Goal: Information Seeking & Learning: Learn about a topic

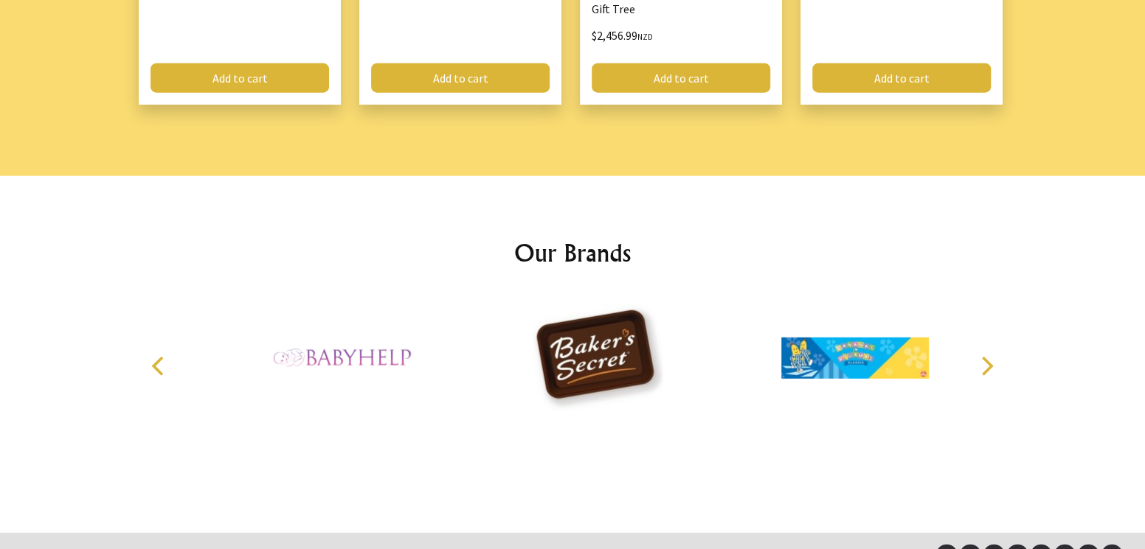
scroll to position [2060, 0]
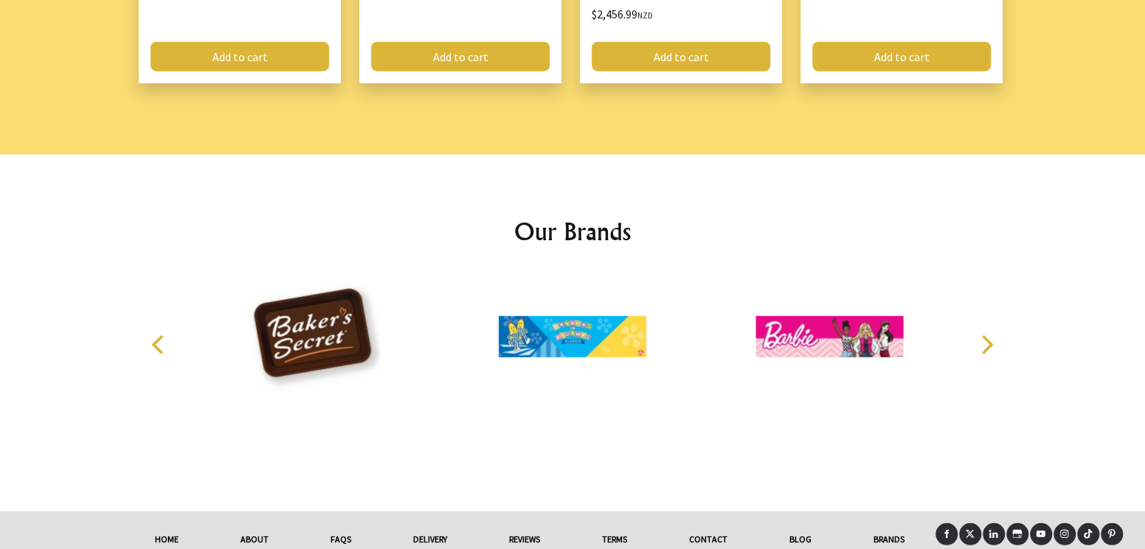
click at [254, 524] on link "About" at bounding box center [254, 540] width 90 height 32
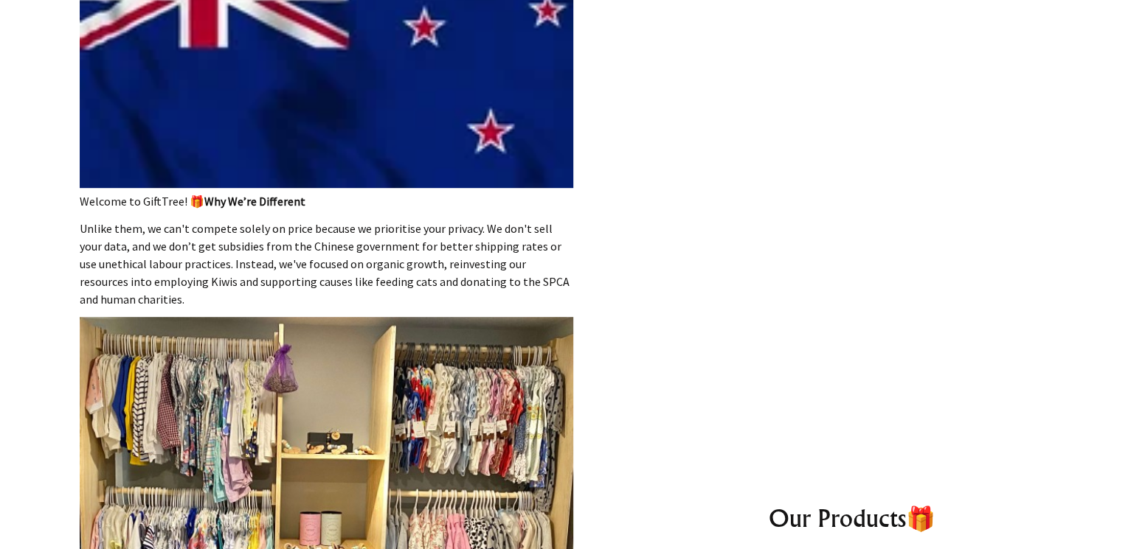
drag, startPoint x: 253, startPoint y: 271, endPoint x: 289, endPoint y: 272, distance: 36.1
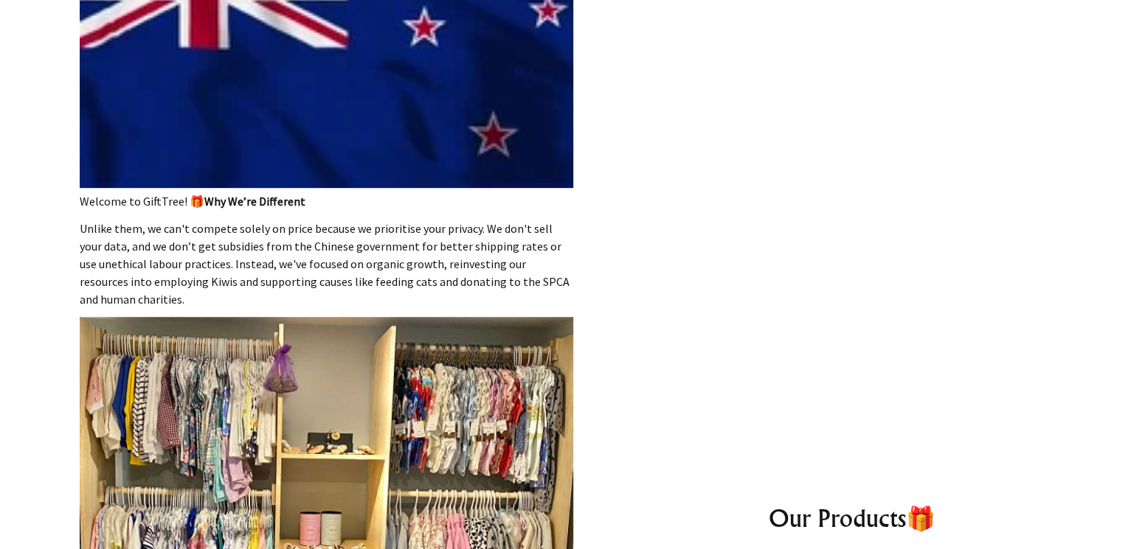
drag, startPoint x: 289, startPoint y: 272, endPoint x: 733, endPoint y: 261, distance: 444.1
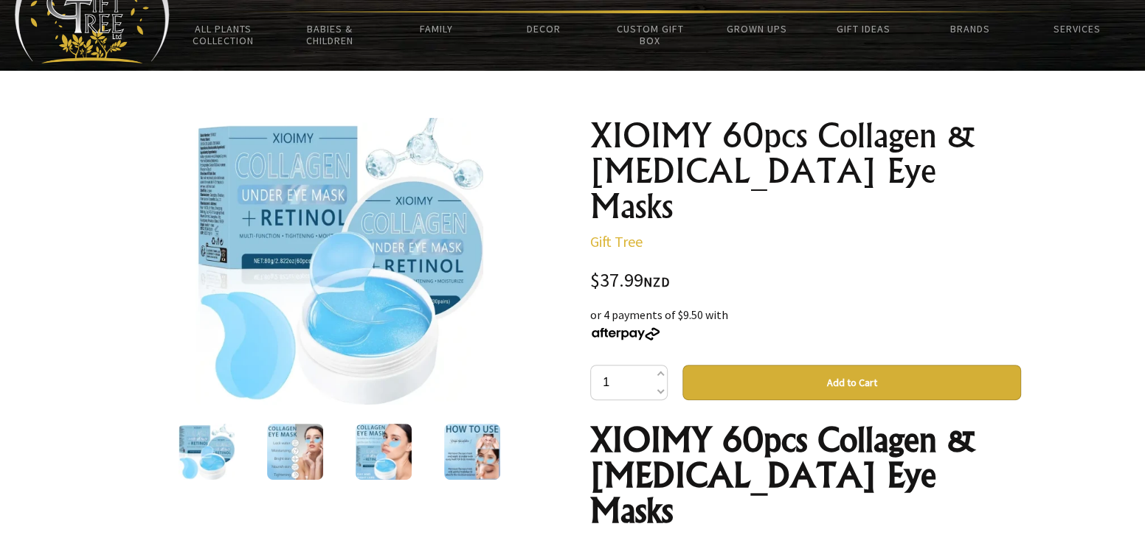
scroll to position [147, 0]
